Goal: Use online tool/utility: Utilize a website feature to perform a specific function

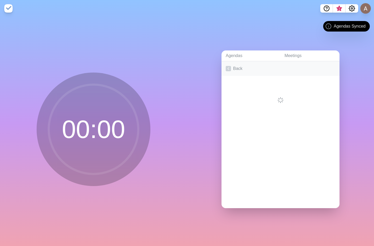
click at [227, 67] on icon at bounding box center [228, 68] width 5 height 5
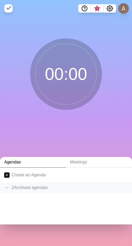
click at [6, 188] on icon at bounding box center [6, 187] width 5 height 5
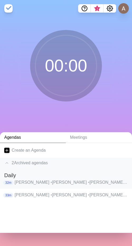
click at [22, 183] on p "[PERSON_NAME] • [PERSON_NAME] [PERSON_NAME] • [PERSON_NAME] • [PERSON_NAME] • […" at bounding box center [70, 182] width 113 height 6
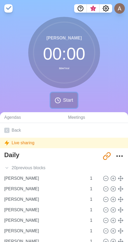
click at [67, 101] on span "Start" at bounding box center [68, 100] width 10 height 7
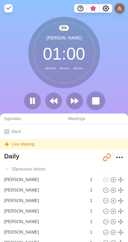
click at [99, 101] on rect at bounding box center [95, 101] width 7 height 7
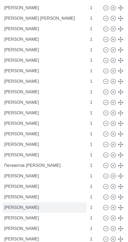
scroll to position [211, 0]
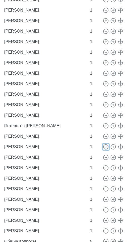
click at [103, 147] on icon at bounding box center [106, 147] width 6 height 6
type input "[PERSON_NAME]"
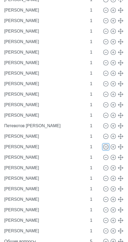
type input "[PERSON_NAME]"
type input "Общие вопросы"
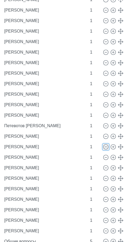
type input "5"
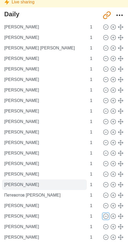
scroll to position [132, 0]
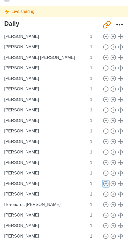
click at [103, 182] on icon at bounding box center [106, 184] width 6 height 6
type input "[PERSON_NAME]"
type input "Петевотов [PERSON_NAME]"
type input "[PERSON_NAME]"
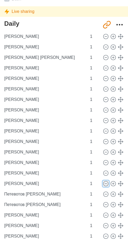
type input "[PERSON_NAME]"
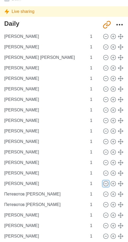
type input "[PERSON_NAME]"
type input "Общие вопросы"
type input "5"
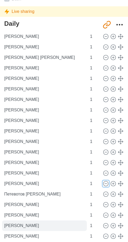
scroll to position [158, 0]
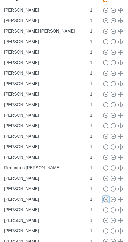
click at [103, 200] on icon at bounding box center [106, 200] width 6 height 6
type input "[PERSON_NAME]"
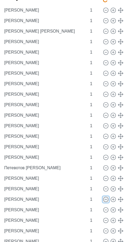
type input "[PERSON_NAME]"
type input "Общие вопросы"
type input "5"
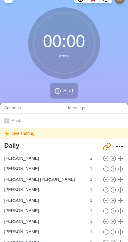
scroll to position [0, 0]
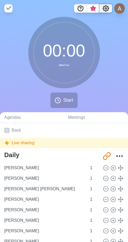
click at [105, 10] on icon "Settings" at bounding box center [105, 8] width 6 height 6
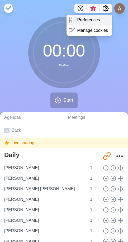
click at [87, 20] on p "Preferences" at bounding box center [88, 20] width 23 height 6
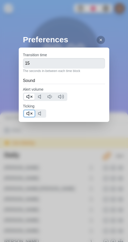
click at [28, 115] on polygon at bounding box center [28, 114] width 2 height 4
click at [27, 93] on div at bounding box center [45, 97] width 44 height 8
click at [28, 96] on icon at bounding box center [29, 97] width 6 height 6
click at [29, 113] on icon at bounding box center [29, 114] width 6 height 6
click at [96, 43] on div at bounding box center [100, 40] width 8 height 8
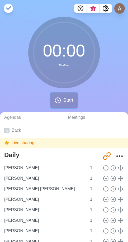
click at [69, 101] on span "Start" at bounding box center [68, 100] width 10 height 7
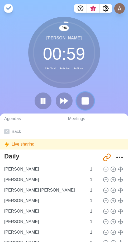
click at [90, 99] on button at bounding box center [85, 101] width 18 height 18
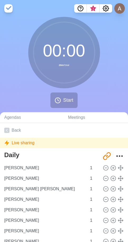
click at [99, 238] on div "[PERSON_NAME] 1" at bounding box center [63, 242] width 123 height 11
click at [65, 99] on span "Start" at bounding box center [68, 100] width 10 height 7
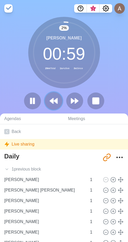
click at [49, 103] on icon at bounding box center [53, 101] width 9 height 9
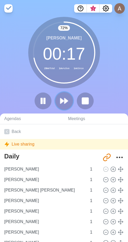
click at [72, 99] on button at bounding box center [64, 101] width 18 height 18
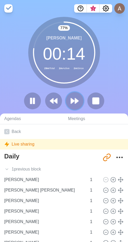
click at [77, 101] on polygon at bounding box center [76, 100] width 3 height 5
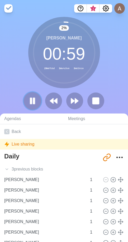
click at [35, 104] on icon at bounding box center [32, 101] width 9 height 9
click at [34, 101] on polygon at bounding box center [32, 101] width 5 height 7
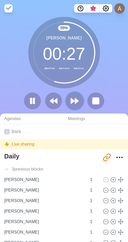
click at [80, 102] on button at bounding box center [75, 101] width 18 height 18
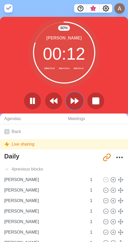
click at [76, 101] on polygon at bounding box center [76, 100] width 3 height 5
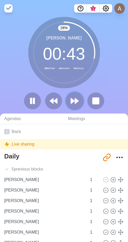
click at [74, 97] on icon at bounding box center [74, 101] width 9 height 9
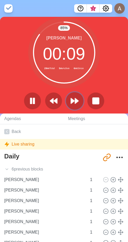
click at [79, 102] on icon at bounding box center [74, 101] width 9 height 9
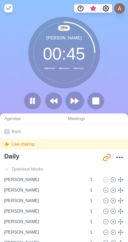
click at [77, 99] on icon at bounding box center [74, 101] width 9 height 9
click at [75, 99] on polygon at bounding box center [76, 100] width 3 height 5
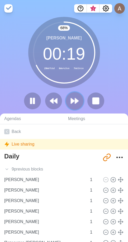
click at [75, 99] on polygon at bounding box center [76, 100] width 3 height 5
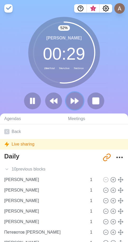
click at [76, 101] on polygon at bounding box center [76, 100] width 3 height 5
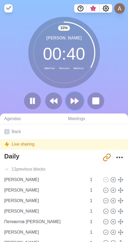
click at [78, 101] on polygon at bounding box center [76, 100] width 3 height 5
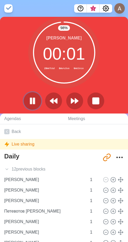
click at [35, 100] on icon at bounding box center [32, 101] width 9 height 9
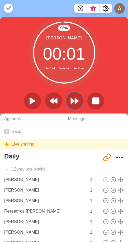
click at [77, 102] on polygon at bounding box center [76, 100] width 3 height 5
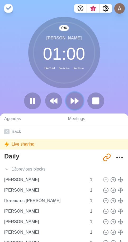
click at [77, 102] on polygon at bounding box center [76, 100] width 3 height 5
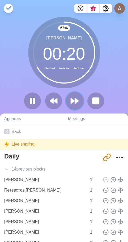
click at [79, 99] on icon at bounding box center [74, 101] width 9 height 9
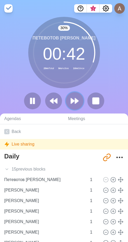
click at [72, 99] on icon at bounding box center [74, 101] width 9 height 9
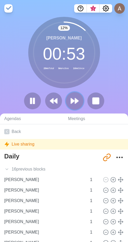
click at [76, 102] on polygon at bounding box center [76, 100] width 3 height 5
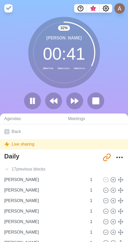
click at [13, 86] on div "32 % [PERSON_NAME] 00 : 41 29m Total 10m Active 10m Since" at bounding box center [64, 65] width 128 height 97
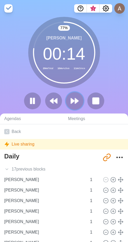
click at [79, 103] on icon at bounding box center [74, 101] width 9 height 9
click at [78, 104] on icon at bounding box center [74, 101] width 9 height 9
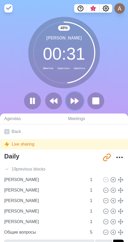
click at [78, 103] on icon at bounding box center [74, 101] width 9 height 9
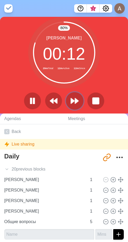
click at [74, 96] on button at bounding box center [75, 101] width 18 height 18
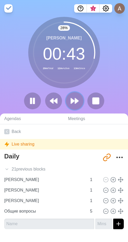
click at [76, 103] on icon at bounding box center [74, 101] width 9 height 9
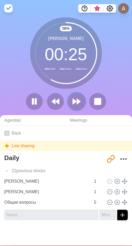
click at [77, 102] on polygon at bounding box center [78, 101] width 3 height 5
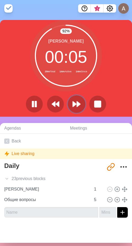
click at [81, 106] on button at bounding box center [76, 104] width 18 height 18
